Goal: Task Accomplishment & Management: Manage account settings

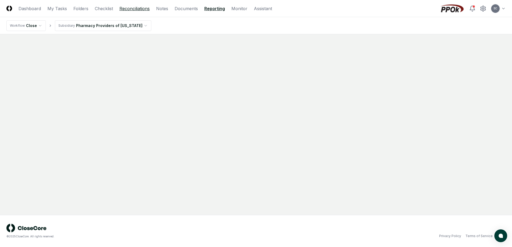
click at [126, 7] on link "Reconciliations" at bounding box center [134, 8] width 30 height 6
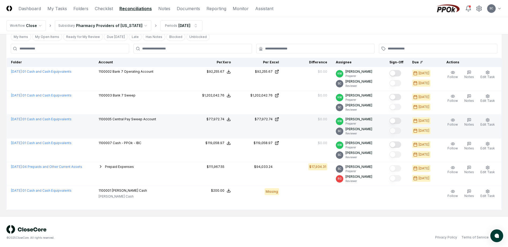
scroll to position [27, 0]
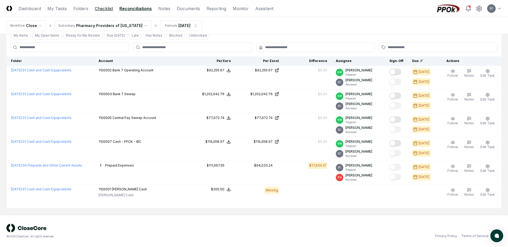
click at [106, 8] on link "Checklist" at bounding box center [104, 8] width 18 height 6
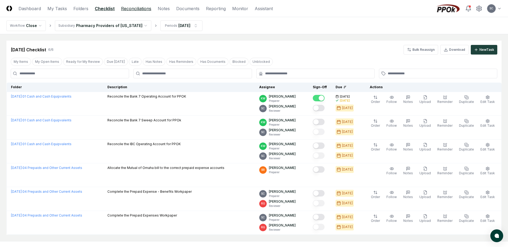
click at [142, 11] on link "Reconciliations" at bounding box center [136, 8] width 30 height 6
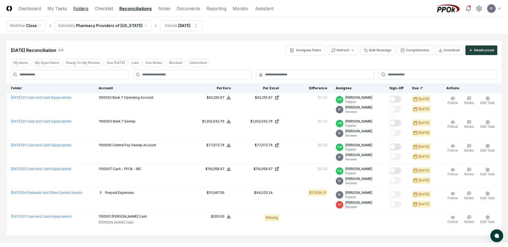
click at [80, 11] on link "Folders" at bounding box center [80, 8] width 15 height 6
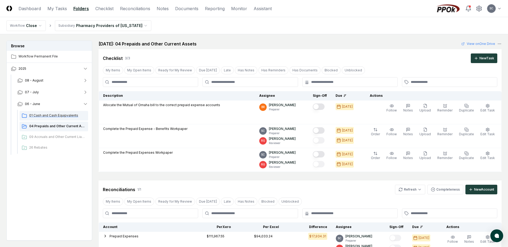
click at [58, 112] on div "01 Cash and Cash Equipvalents" at bounding box center [54, 116] width 69 height 10
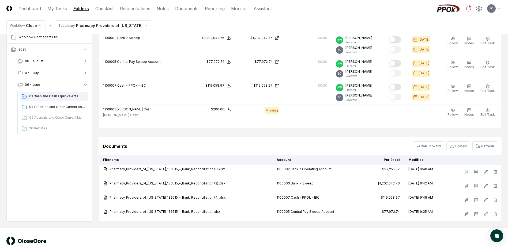
scroll to position [235, 0]
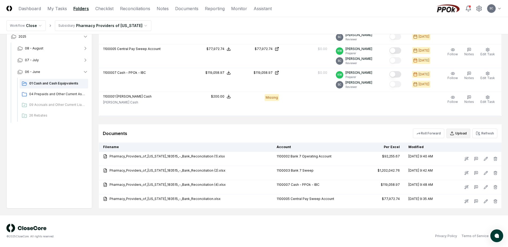
click at [458, 131] on button "Upload" at bounding box center [458, 134] width 24 height 10
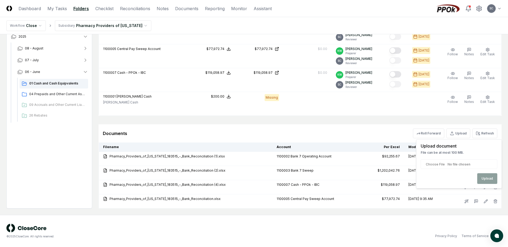
click at [434, 165] on input "file" at bounding box center [459, 165] width 77 height 10
type input "**********"
click at [490, 176] on button "Upload" at bounding box center [487, 179] width 20 height 11
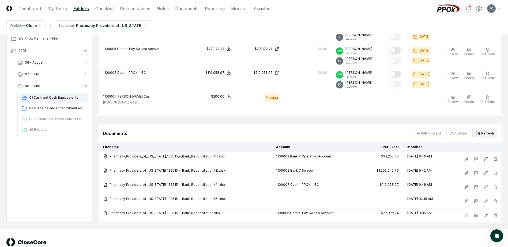
click at [483, 132] on button "Refresh" at bounding box center [484, 134] width 25 height 10
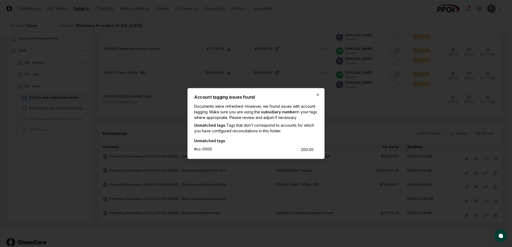
drag, startPoint x: 317, startPoint y: 96, endPoint x: 315, endPoint y: 103, distance: 7.1
click at [314, 103] on div "Account tagging issues found Documents were refreshed. However, we found issues…" at bounding box center [255, 123] width 137 height 71
click at [317, 96] on icon "button" at bounding box center [318, 95] width 4 height 4
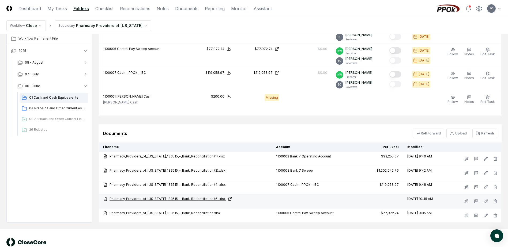
click at [181, 199] on link "Pharmacy_Providers_of_[US_STATE]_183515_-_Bank_Reconciliation (6).xlsx" at bounding box center [185, 199] width 164 height 5
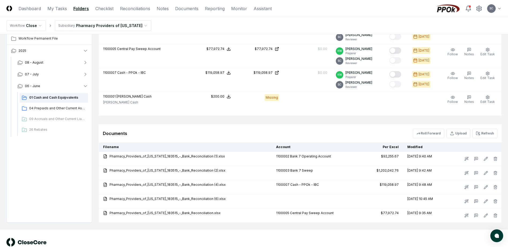
click at [480, 136] on button "Refresh" at bounding box center [484, 134] width 25 height 10
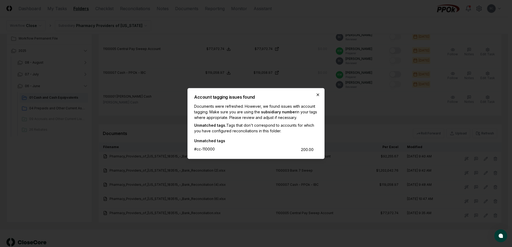
click at [318, 96] on icon "button" at bounding box center [318, 95] width 4 height 4
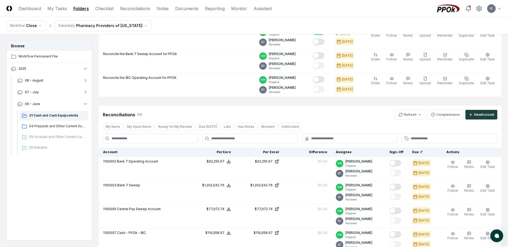
scroll to position [75, 0]
click at [475, 116] on div "New Account" at bounding box center [484, 115] width 20 height 5
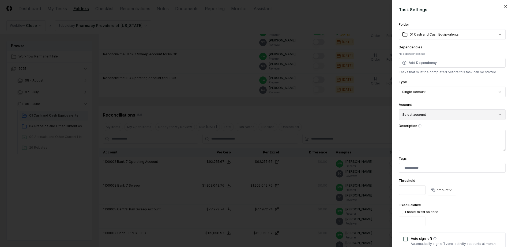
click at [439, 114] on button "Select account" at bounding box center [452, 115] width 107 height 11
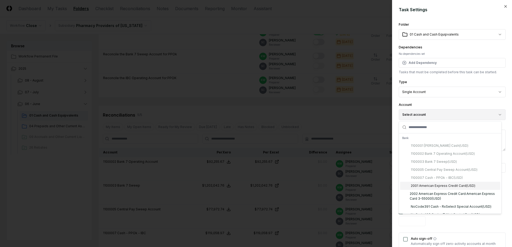
click at [438, 117] on button "Select account" at bounding box center [452, 115] width 107 height 11
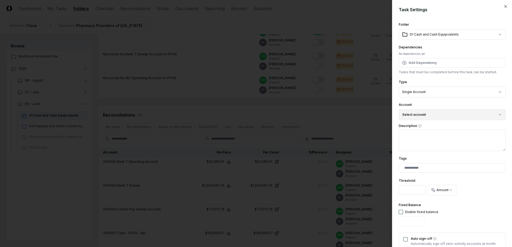
click at [441, 114] on button "Select account" at bounding box center [452, 115] width 107 height 11
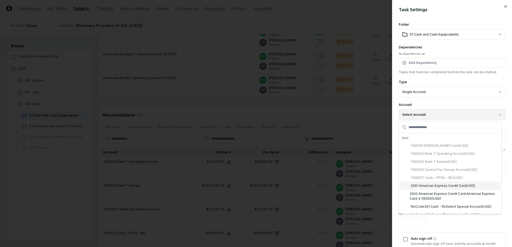
click at [441, 114] on button "Select account" at bounding box center [452, 115] width 107 height 11
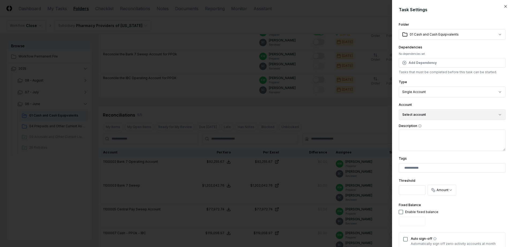
click at [441, 114] on button "Select account" at bounding box center [452, 115] width 107 height 11
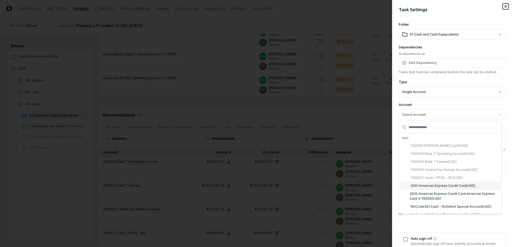
click at [503, 7] on icon "button" at bounding box center [505, 6] width 4 height 4
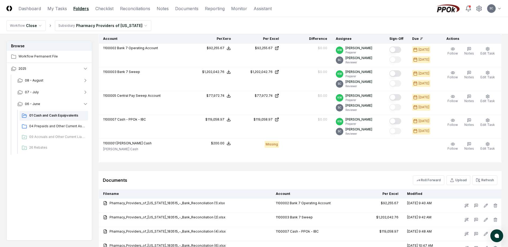
scroll to position [250, 0]
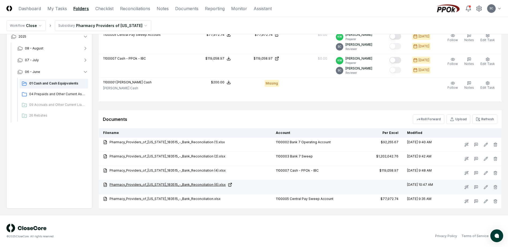
click at [176, 185] on link "Pharmacy_Providers_of_[US_STATE]_183515_-_Bank_Reconciliation (6).xlsx" at bounding box center [185, 185] width 164 height 5
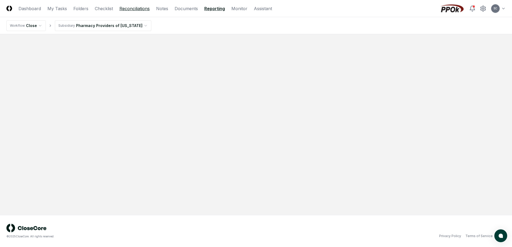
click at [133, 8] on link "Reconciliations" at bounding box center [134, 8] width 30 height 6
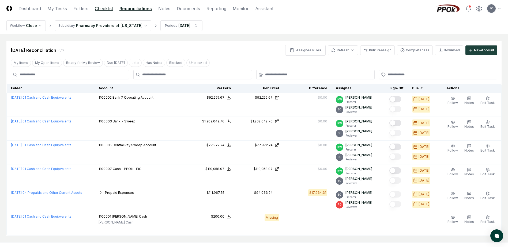
click at [103, 10] on link "Checklist" at bounding box center [104, 8] width 18 height 6
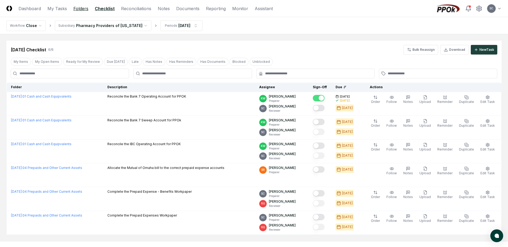
click at [82, 10] on link "Folders" at bounding box center [80, 8] width 15 height 6
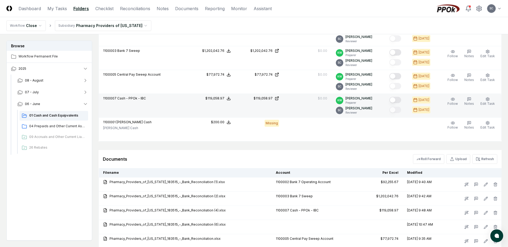
scroll to position [250, 0]
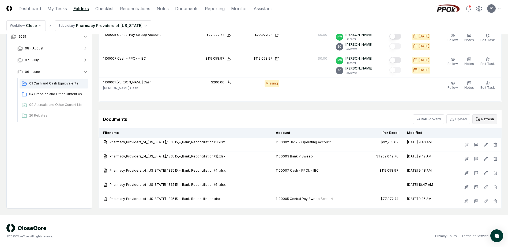
click at [486, 121] on button "Refresh" at bounding box center [484, 120] width 25 height 10
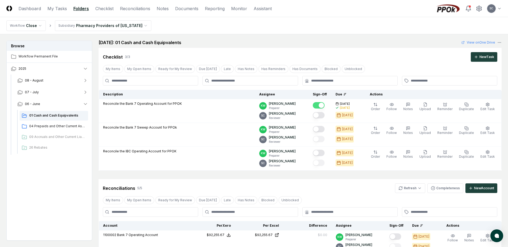
scroll to position [0, 0]
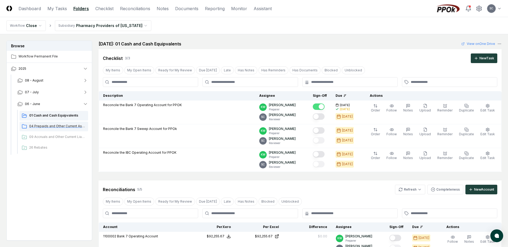
click at [47, 127] on span "04 Prepaids and Other Current Assets" at bounding box center [57, 126] width 57 height 5
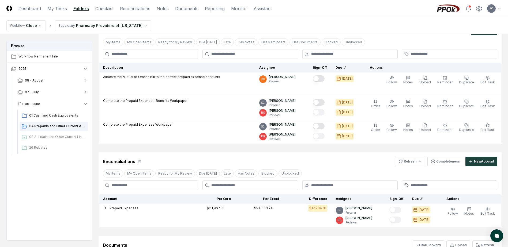
scroll to position [102, 0]
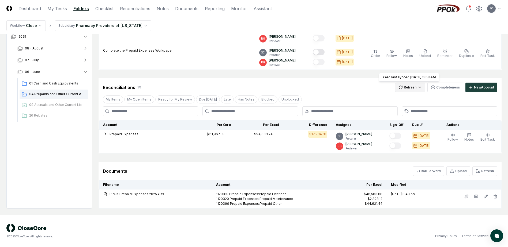
click at [406, 89] on html "CloseCore Dashboard My Tasks Folders Checklist Reconciliations Notes Documents …" at bounding box center [254, 73] width 508 height 350
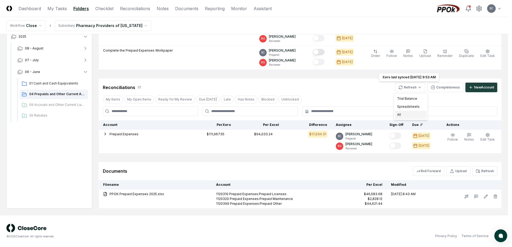
click at [398, 115] on div "All" at bounding box center [411, 115] width 32 height 8
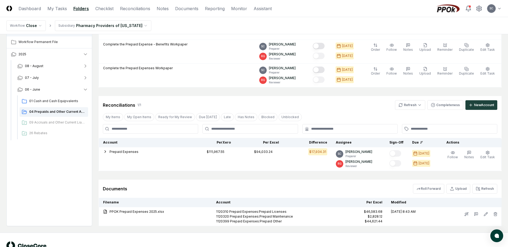
scroll to position [76, 0]
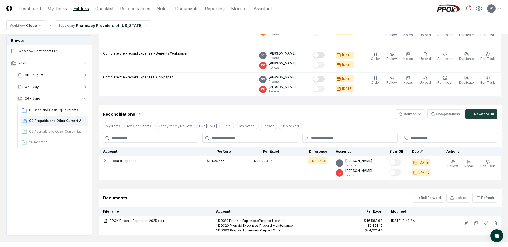
click at [37, 187] on div "Browse Workflow Permanent File 2025 08 - August 07 - July 06 - June 01 Cash and…" at bounding box center [49, 135] width 86 height 200
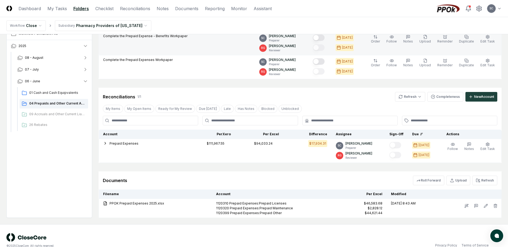
scroll to position [102, 0]
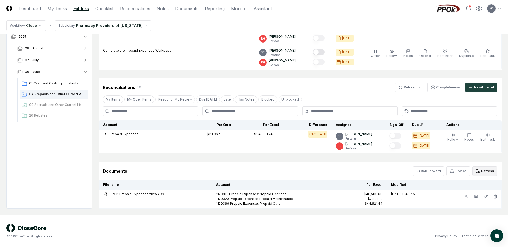
click at [485, 174] on button "Refresh" at bounding box center [484, 172] width 25 height 10
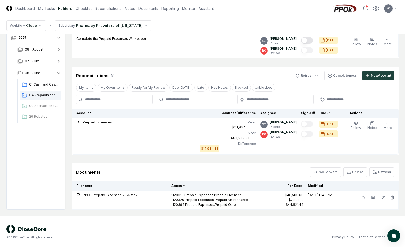
scroll to position [115, 0]
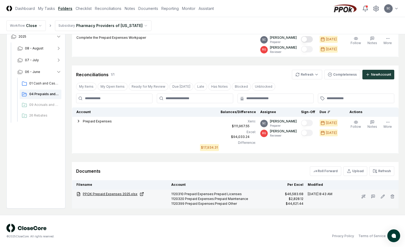
click at [103, 193] on link "PPOK Prepaid Expenses 2025.xlsx" at bounding box center [121, 194] width 91 height 5
click at [105, 193] on link "PPOK Prepaid Expenses 2025.xlsx" at bounding box center [121, 194] width 91 height 5
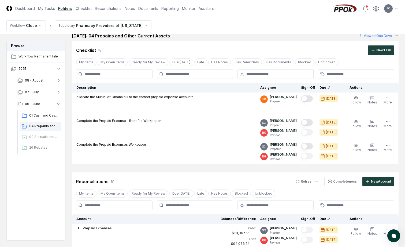
scroll to position [0, 0]
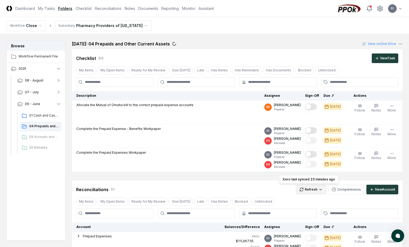
click at [305, 189] on html "CloseCore Dashboard My Tasks Folders Checklist Reconciliations Notes Documents …" at bounding box center [204, 181] width 409 height 363
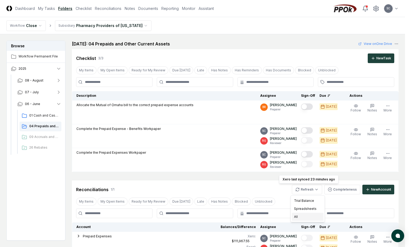
click at [297, 217] on div "All" at bounding box center [308, 217] width 32 height 8
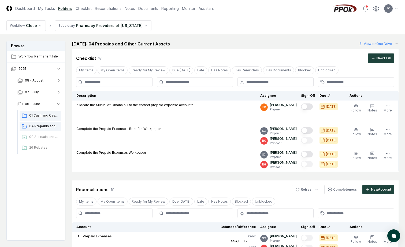
click at [37, 112] on div "01 Cash and Cash Equipvalents" at bounding box center [41, 116] width 42 height 10
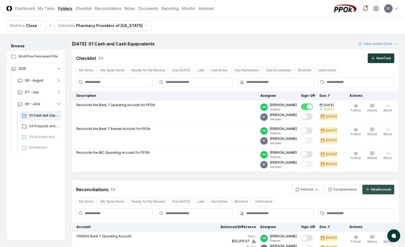
click at [371, 186] on button "New Account" at bounding box center [378, 190] width 32 height 10
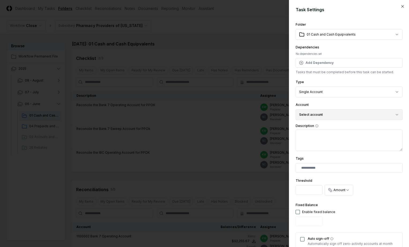
click at [325, 113] on button "Select account" at bounding box center [348, 115] width 107 height 11
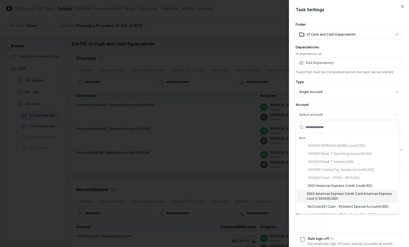
click at [329, 197] on div "2002 American Express Credit Card:American Express Card 3-55000 ( USD )" at bounding box center [350, 197] width 88 height 10
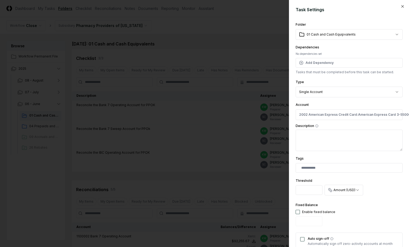
scroll to position [80, 0]
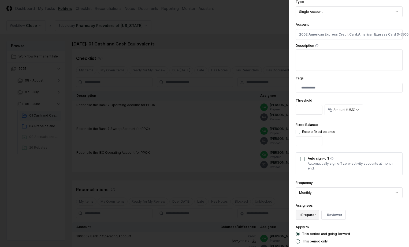
click at [309, 215] on button "+ Preparer" at bounding box center [307, 216] width 24 height 10
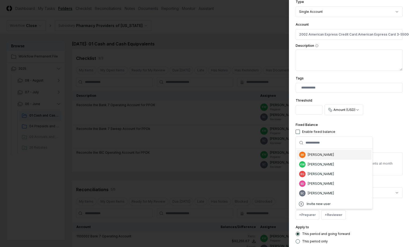
click at [329, 156] on div "[PERSON_NAME]" at bounding box center [320, 155] width 26 height 5
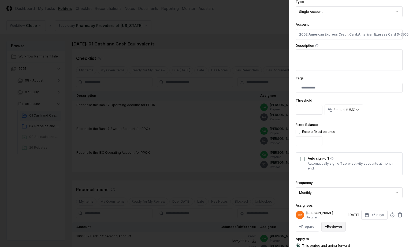
click at [332, 223] on button "+ Reviewer" at bounding box center [333, 227] width 24 height 10
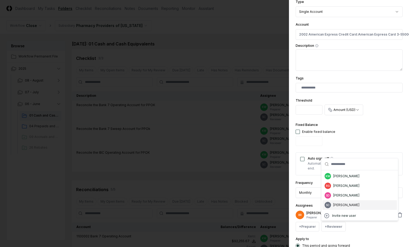
click at [339, 206] on div "[PERSON_NAME]" at bounding box center [346, 205] width 26 height 5
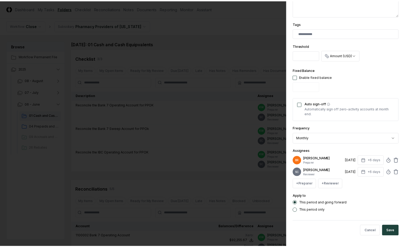
scroll to position [139, 0]
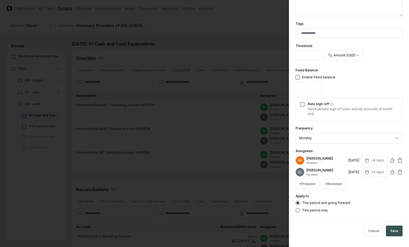
click at [390, 228] on button "Save" at bounding box center [394, 231] width 17 height 11
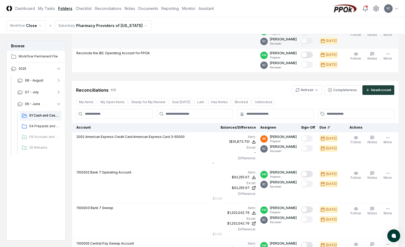
scroll to position [107, 0]
